Goal: Information Seeking & Learning: Compare options

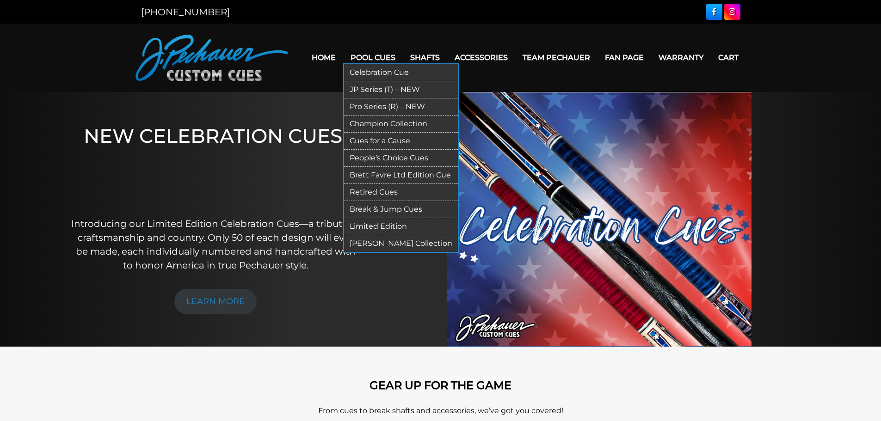
click at [380, 89] on link "JP Series (T) – NEW" at bounding box center [401, 89] width 114 height 17
click at [383, 107] on link "Pro Series (R) – NEW" at bounding box center [401, 106] width 114 height 17
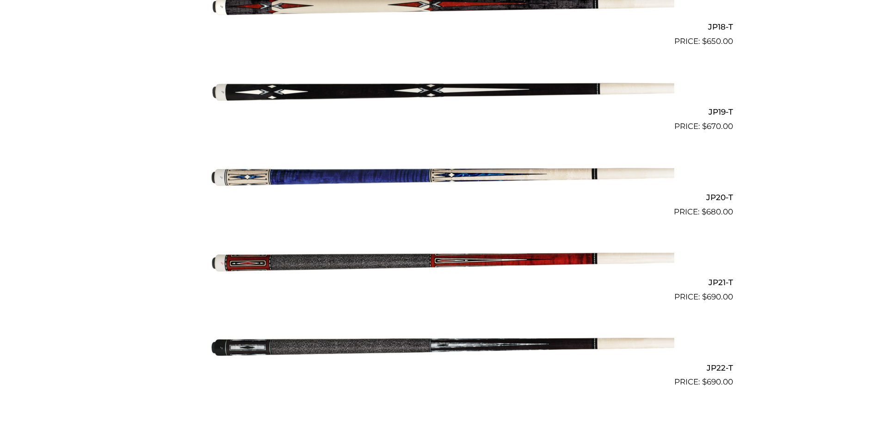
scroll to position [1783, 0]
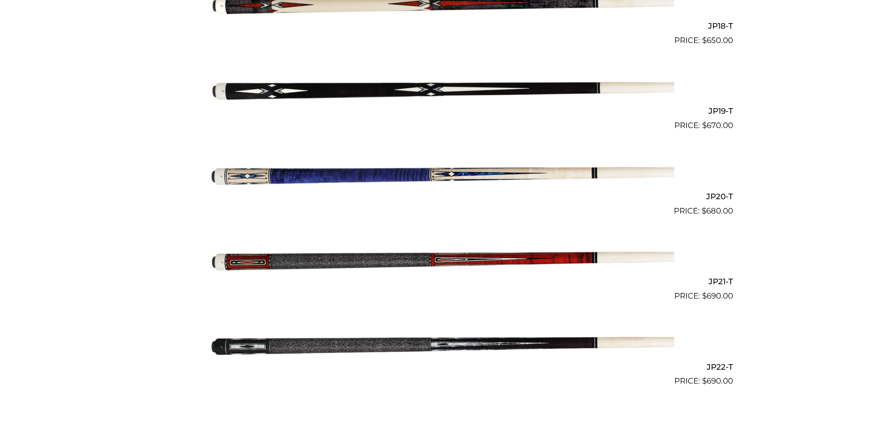
click at [454, 175] on img at bounding box center [440, 174] width 467 height 78
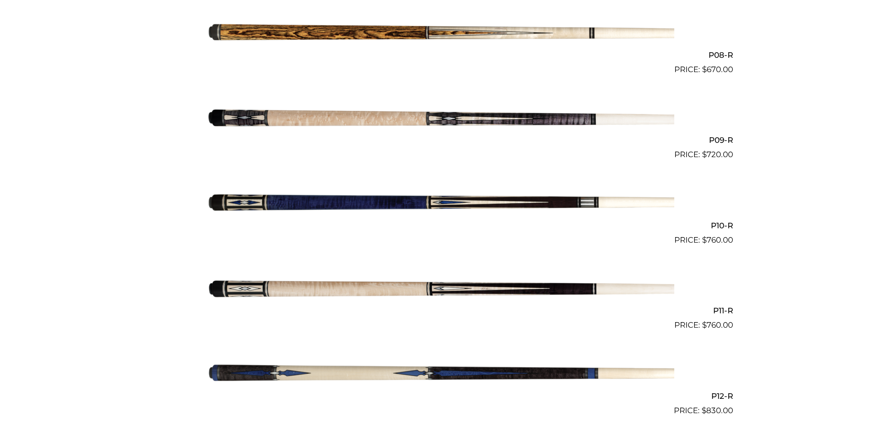
scroll to position [902, 0]
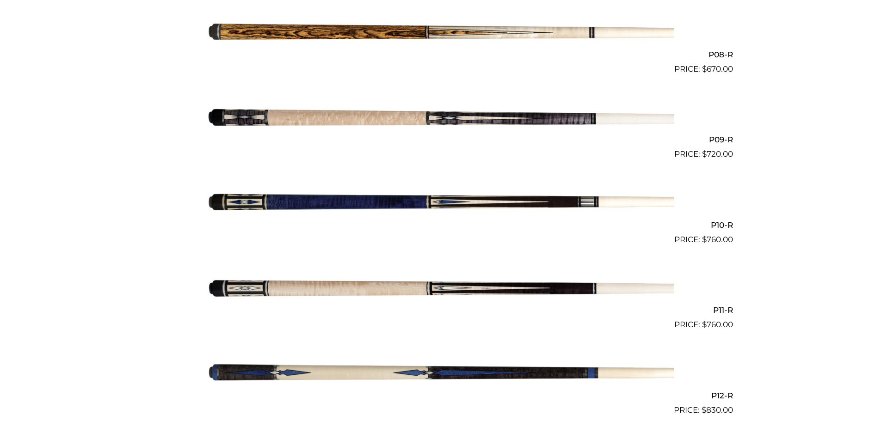
click at [479, 116] on img at bounding box center [440, 118] width 467 height 78
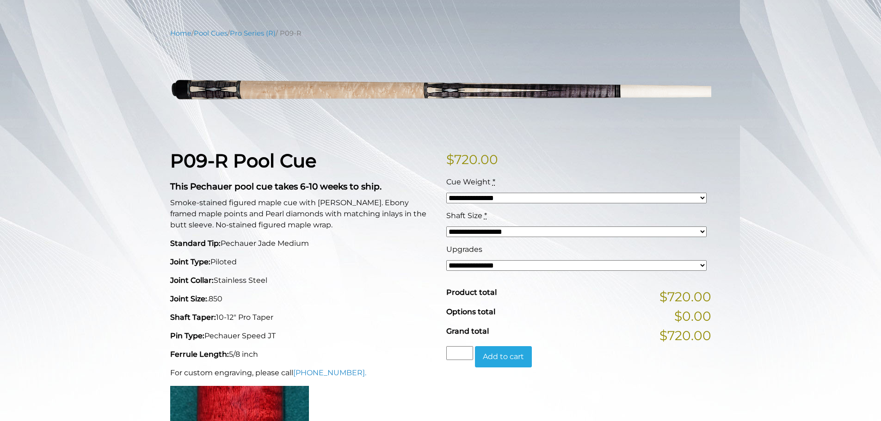
scroll to position [85, 0]
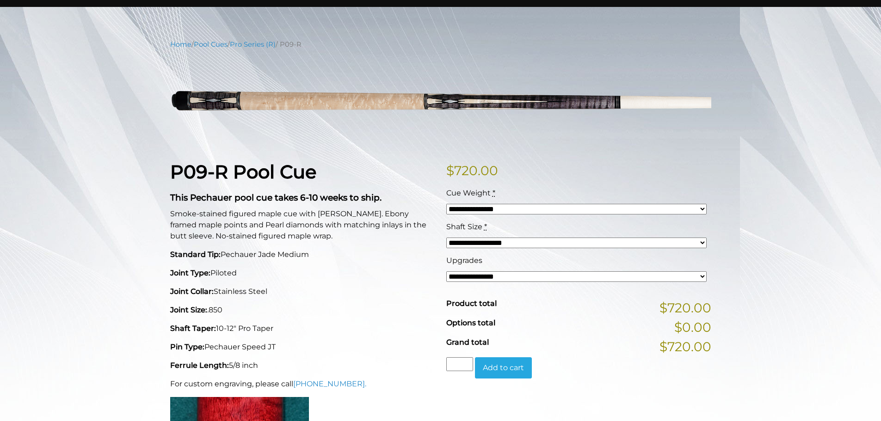
click at [702, 277] on select "**********" at bounding box center [576, 276] width 260 height 11
click at [414, 277] on p "Joint Type: Piloted" at bounding box center [302, 273] width 265 height 11
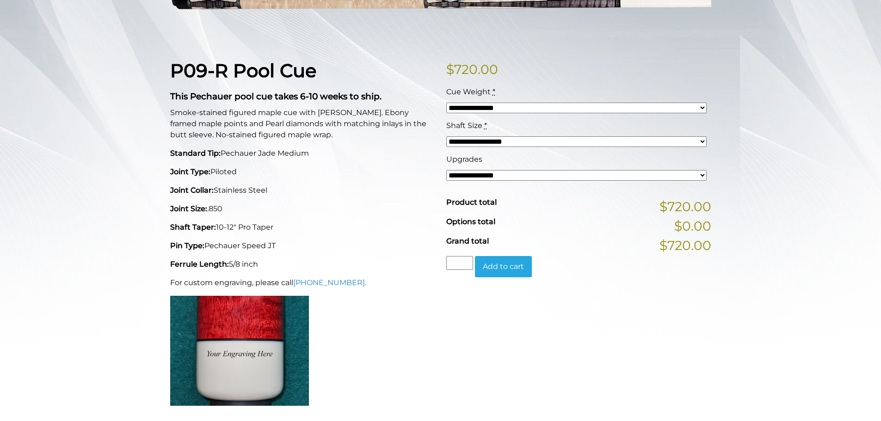
scroll to position [0, 0]
